Goal: Information Seeking & Learning: Learn about a topic

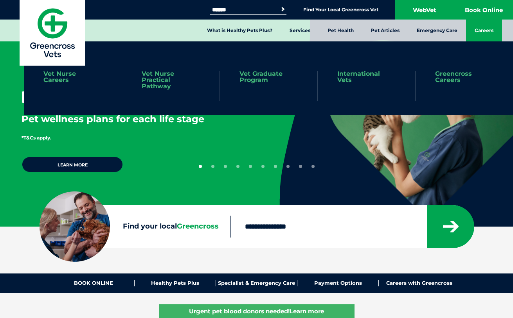
click at [478, 29] on link "Careers" at bounding box center [484, 31] width 36 height 22
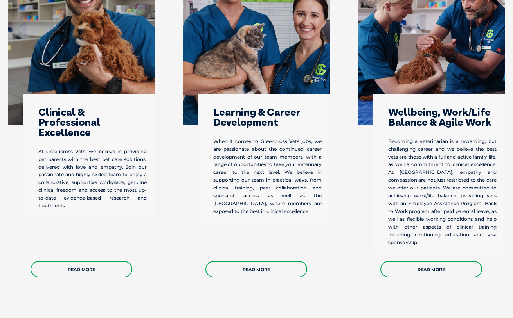
scroll to position [419, 0]
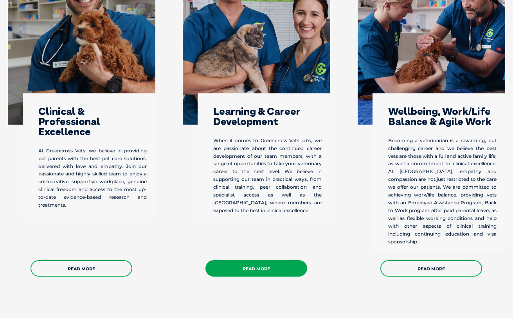
click at [258, 275] on link "Read More" at bounding box center [256, 268] width 102 height 16
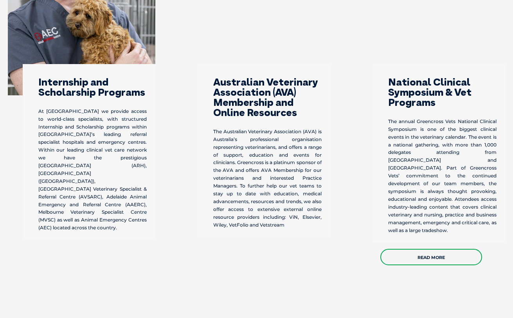
scroll to position [786, 0]
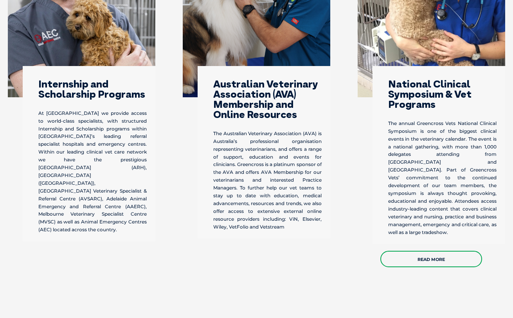
click at [85, 115] on div "Internship and Scholarship Programs At Greencross we provide access to world-cl…" at bounding box center [89, 154] width 133 height 176
click at [265, 120] on h3 "Australian Veterinary Association (AVA) Membership and Online Resources" at bounding box center [267, 99] width 108 height 41
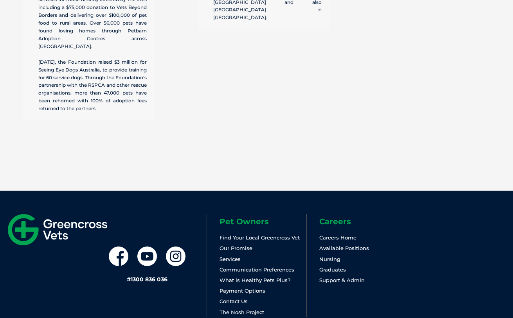
scroll to position [2432, 0]
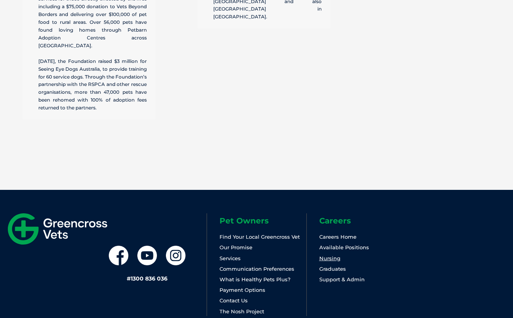
click at [333, 255] on link "Nursing" at bounding box center [329, 258] width 21 height 6
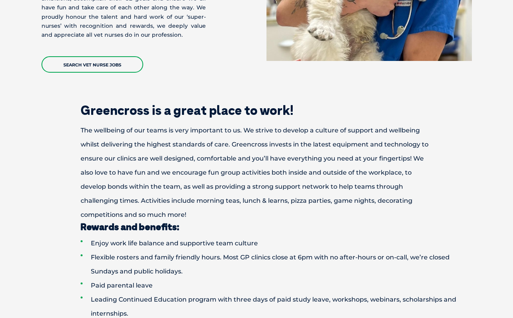
scroll to position [264, 0]
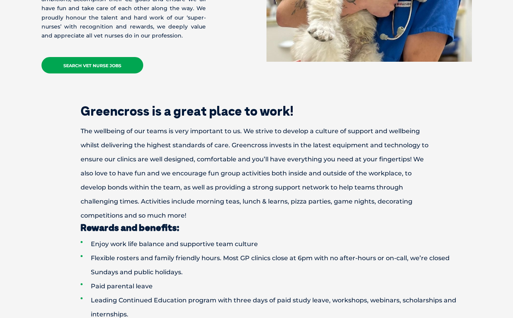
click at [109, 57] on link "Search Vet Nurse Jobs" at bounding box center [92, 65] width 102 height 16
